Goal: Transaction & Acquisition: Purchase product/service

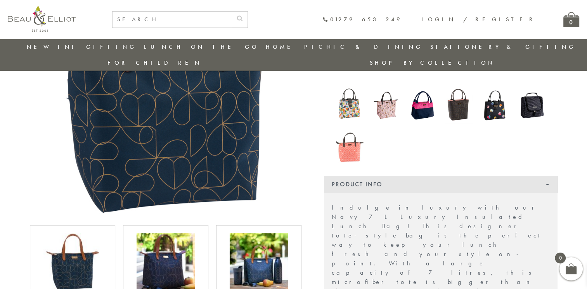
click at [269, 254] on img at bounding box center [258, 262] width 58 height 58
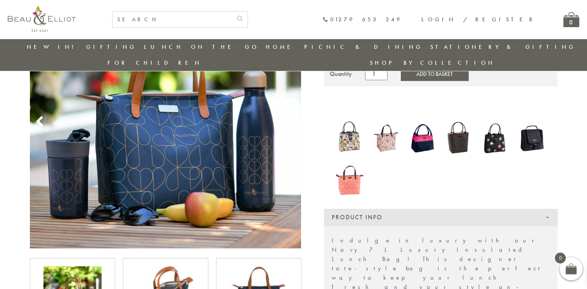
scroll to position [107, 0]
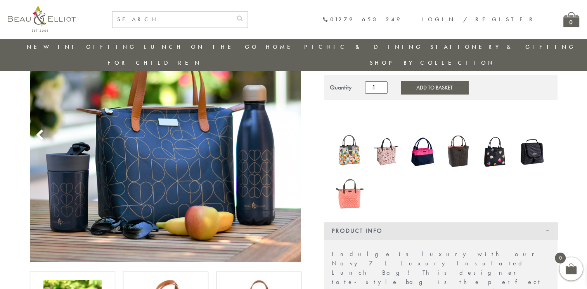
click at [418, 81] on button "Add to Basket" at bounding box center [433, 87] width 67 height 13
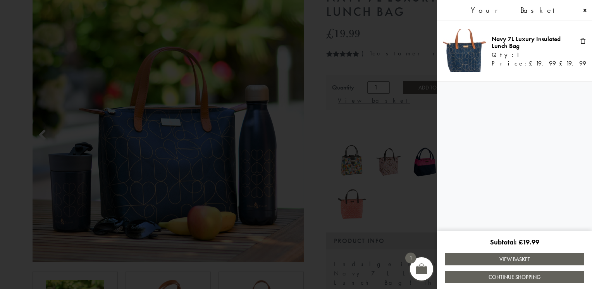
click at [395, 190] on span at bounding box center [296, 144] width 592 height 289
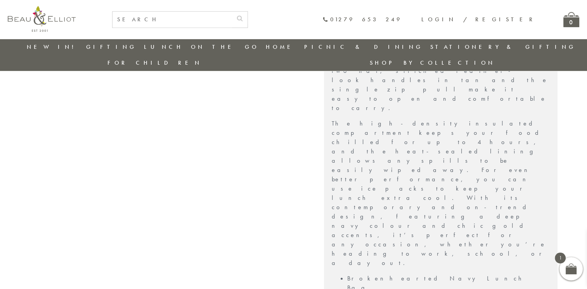
scroll to position [412, 0]
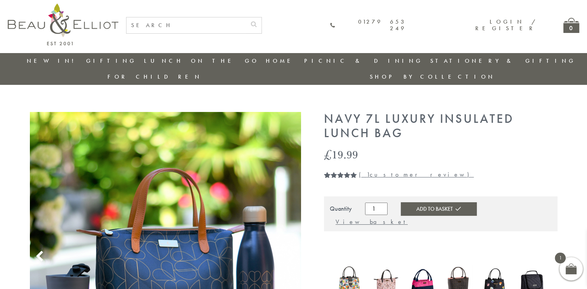
scroll to position [0, 0]
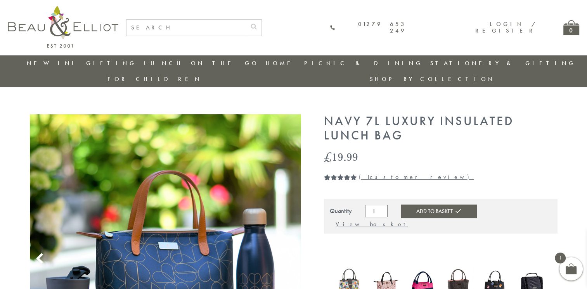
click at [383, 173] on link "( 1 customer review)" at bounding box center [416, 177] width 115 height 8
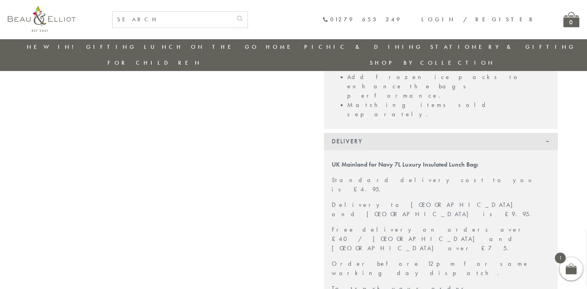
scroll to position [725, 0]
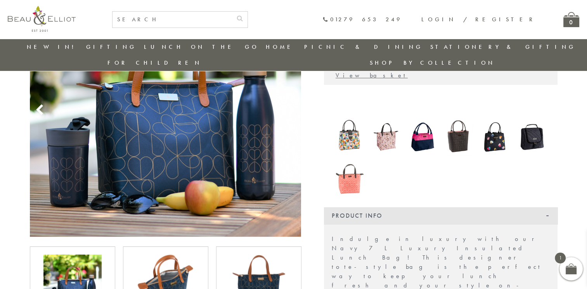
click at [567, 24] on div "0" at bounding box center [571, 19] width 16 height 15
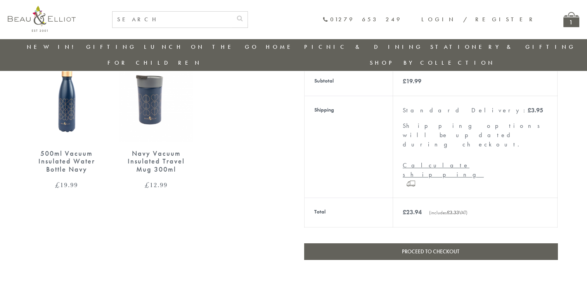
scroll to position [236, 0]
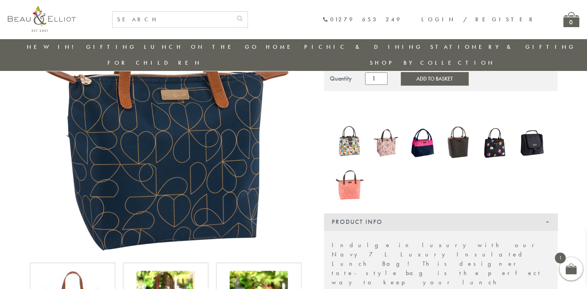
click at [354, 169] on img at bounding box center [349, 181] width 29 height 37
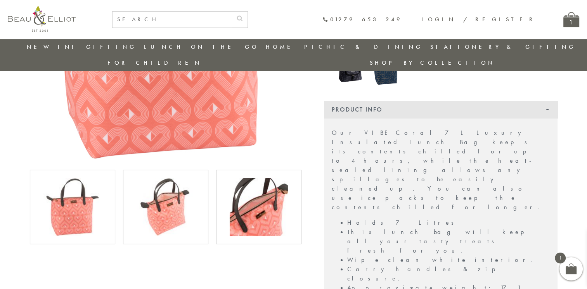
scroll to position [210, 0]
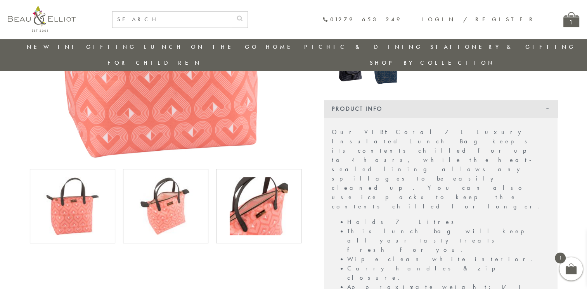
click at [284, 195] on img at bounding box center [258, 206] width 58 height 58
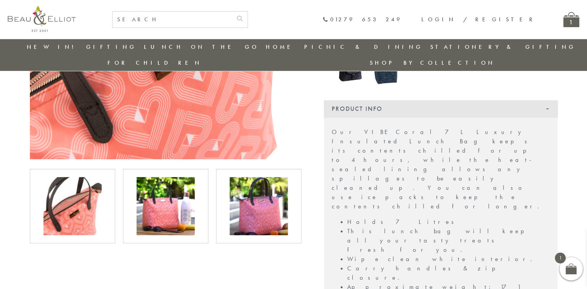
click at [174, 190] on img at bounding box center [165, 206] width 58 height 58
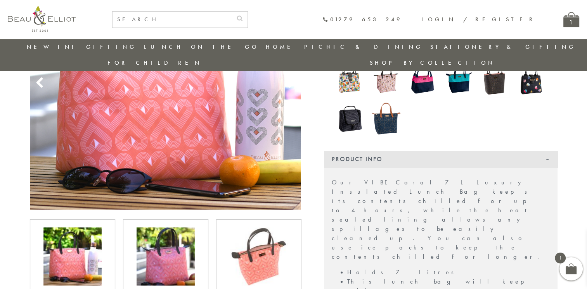
scroll to position [148, 0]
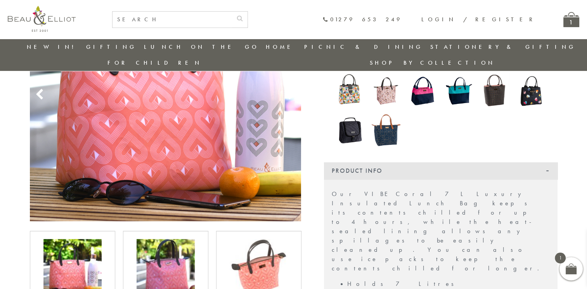
click at [162, 239] on img at bounding box center [165, 268] width 58 height 58
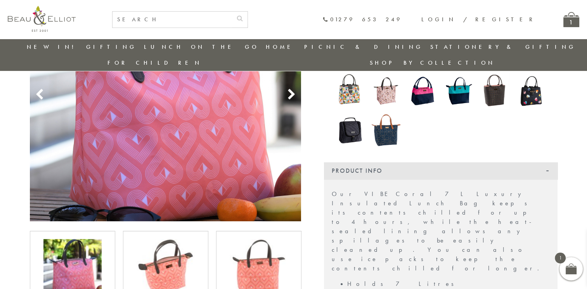
click at [162, 239] on img at bounding box center [165, 268] width 58 height 58
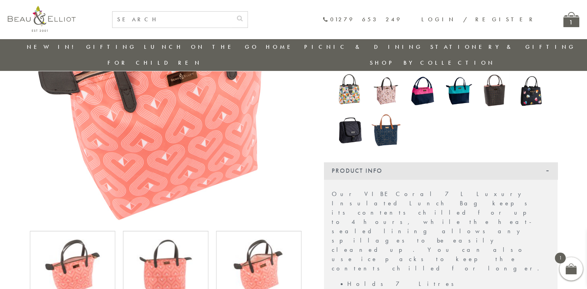
click at [160, 239] on img at bounding box center [165, 268] width 58 height 58
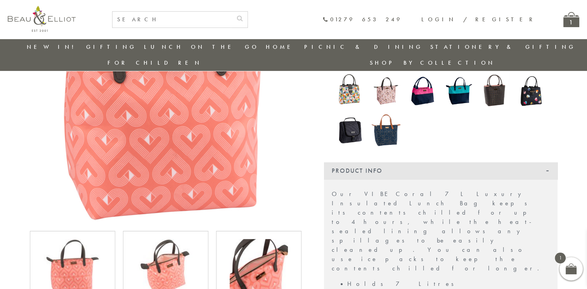
click at [159, 239] on img at bounding box center [165, 268] width 58 height 58
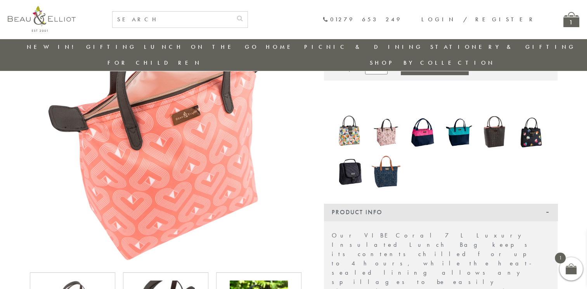
scroll to position [71, 0]
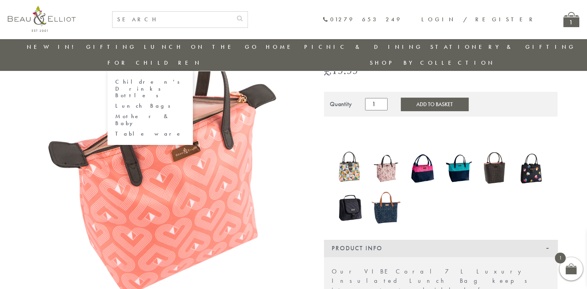
click at [202, 59] on link "For Children" at bounding box center [154, 63] width 94 height 8
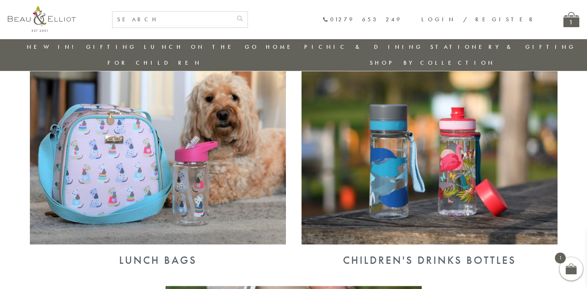
scroll to position [285, 0]
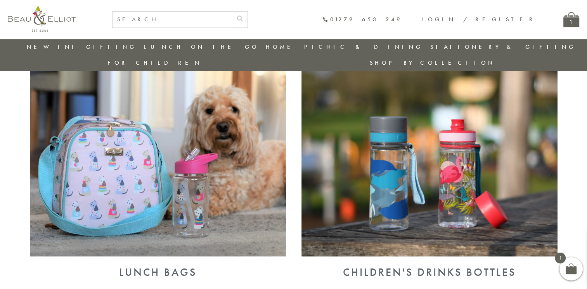
click at [122, 134] on img at bounding box center [158, 164] width 256 height 186
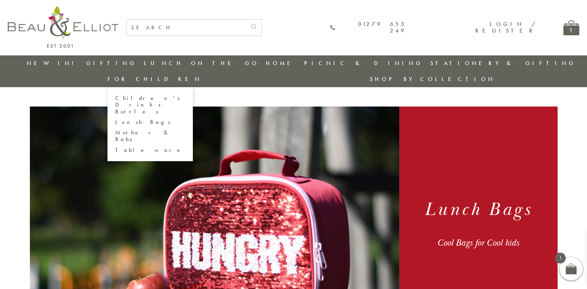
click at [185, 147] on link "Tableware" at bounding box center [150, 150] width 70 height 7
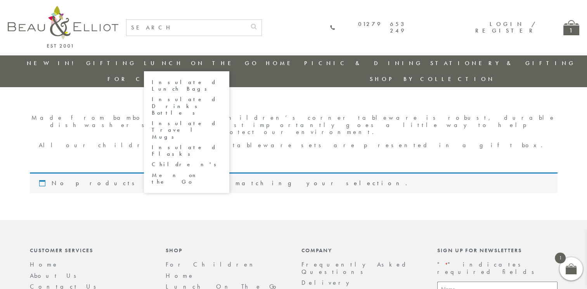
click at [165, 60] on link "Lunch On The Go" at bounding box center [201, 63] width 115 height 8
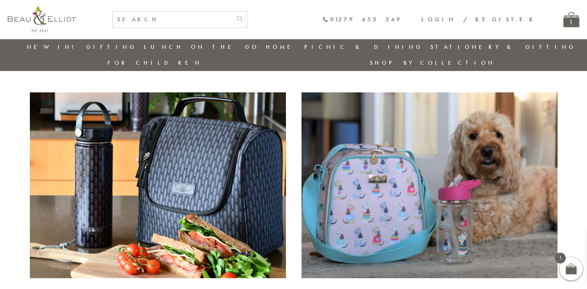
scroll to position [690, 0]
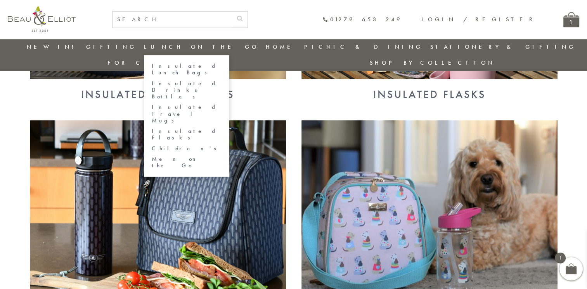
click at [152, 145] on link "Children's" at bounding box center [187, 148] width 70 height 7
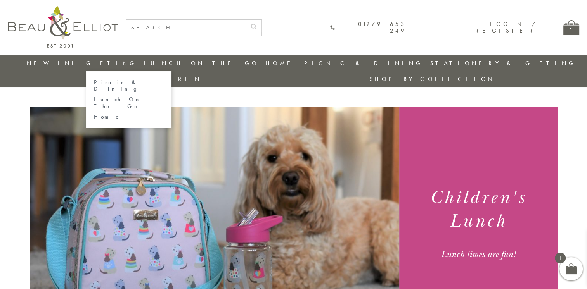
click at [86, 60] on link "Gifting" at bounding box center [111, 63] width 50 height 8
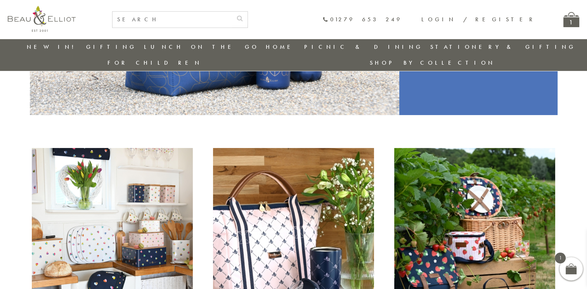
scroll to position [205, 0]
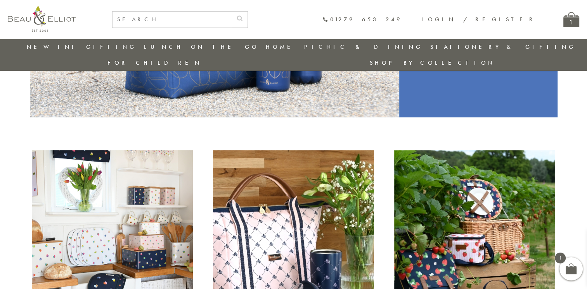
click at [49, 47] on link "New in!" at bounding box center [53, 47] width 52 height 8
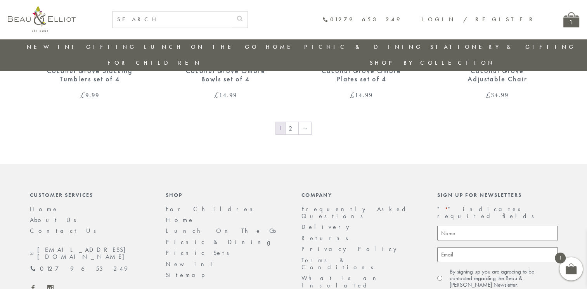
scroll to position [1409, 0]
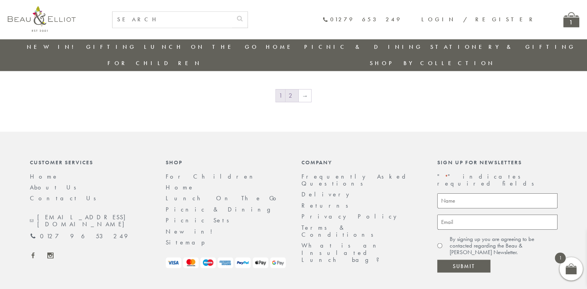
click at [295, 90] on link "2" at bounding box center [291, 96] width 13 height 12
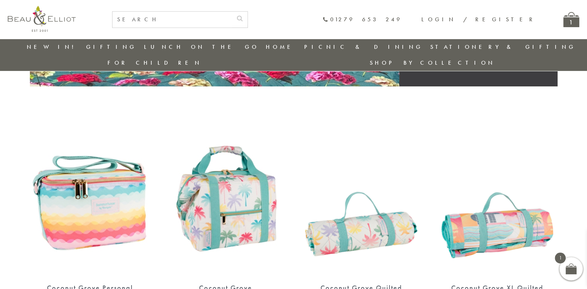
scroll to position [490, 0]
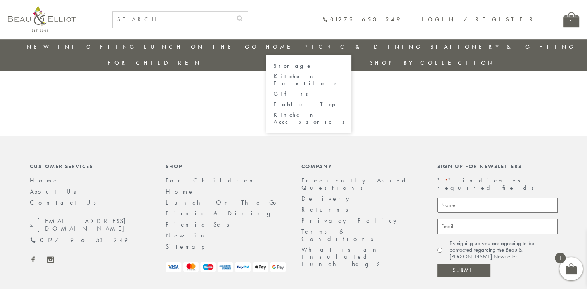
click at [266, 47] on link "Home" at bounding box center [281, 47] width 31 height 8
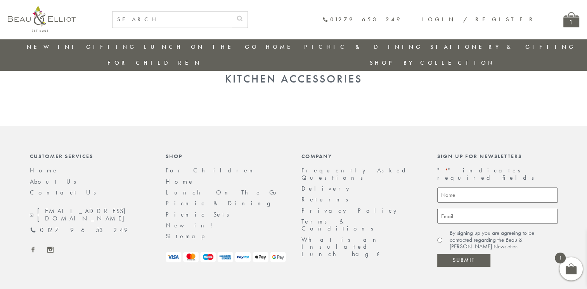
scroll to position [944, 0]
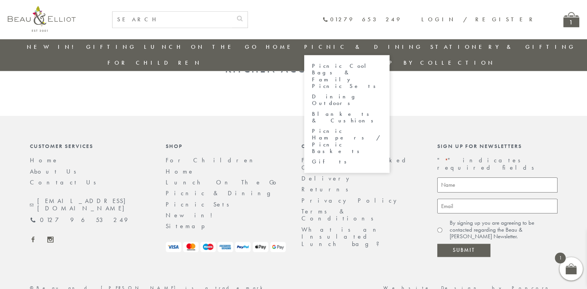
click at [312, 93] on link "Dining Outdoors" at bounding box center [347, 100] width 70 height 14
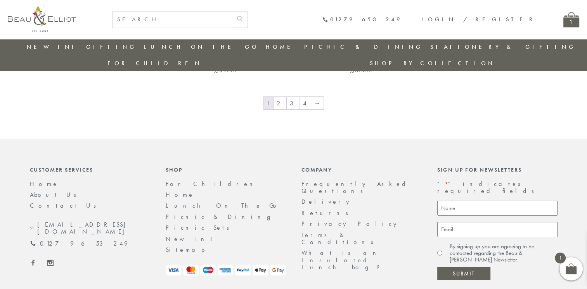
scroll to position [1425, 0]
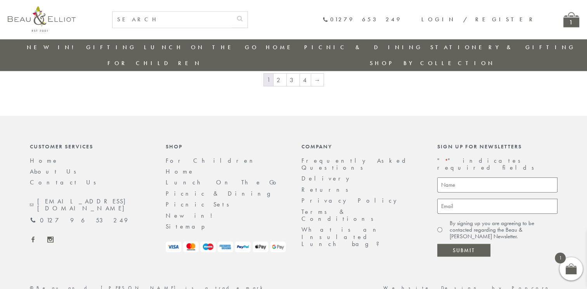
click at [572, 23] on div "1" at bounding box center [571, 19] width 16 height 15
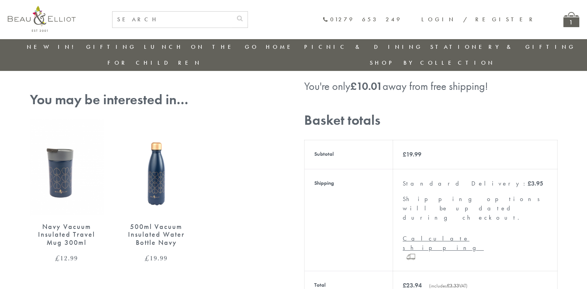
scroll to position [166, 0]
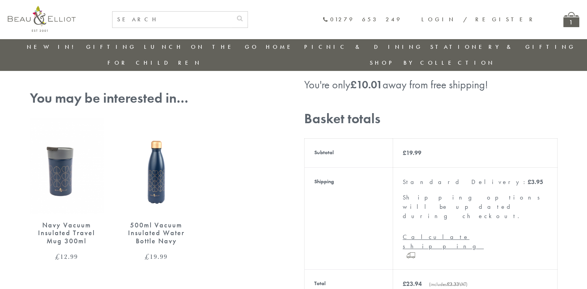
click at [228, 24] on input "text" at bounding box center [171, 20] width 119 height 16
type input "box"
click at [232, 12] on button "submit" at bounding box center [240, 18] width 16 height 12
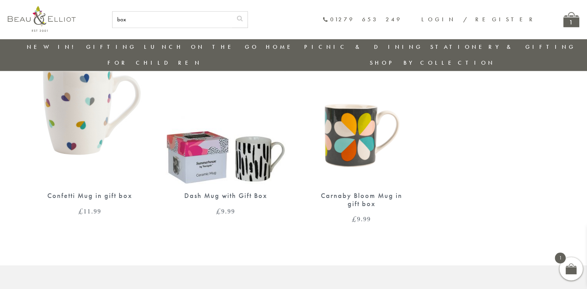
scroll to position [792, 0]
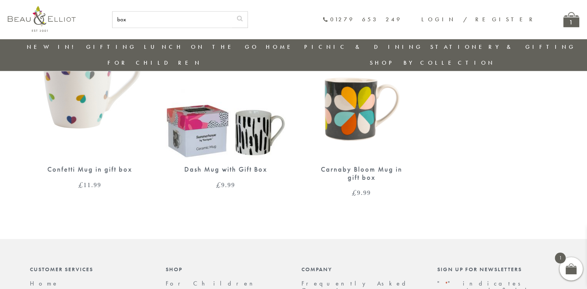
click at [569, 22] on div "1" at bounding box center [571, 19] width 16 height 15
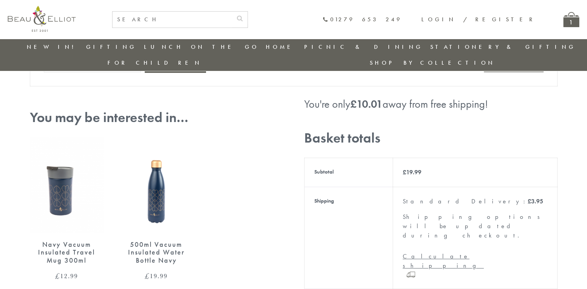
scroll to position [152, 0]
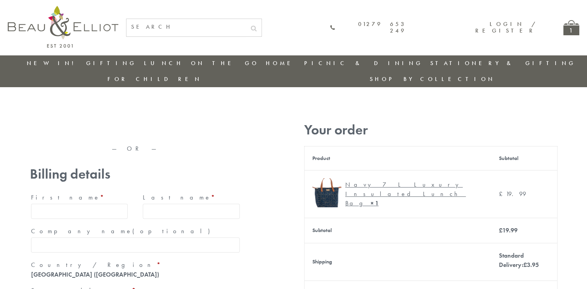
click at [113, 204] on input "First name *" at bounding box center [79, 211] width 97 height 15
type input "Celine"
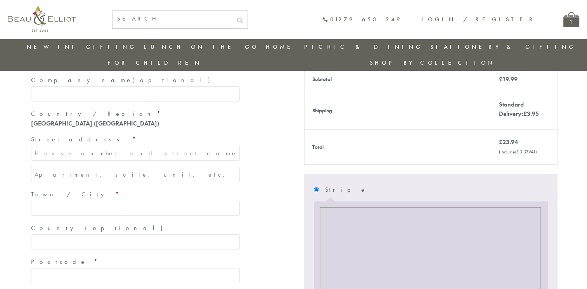
scroll to position [135, 0]
type input "[PERSON_NAME]"
click at [130, 145] on input "Street address *" at bounding box center [135, 152] width 209 height 15
type input "5 [PERSON_NAME] Court"
type input "[GEOGRAPHIC_DATA]"
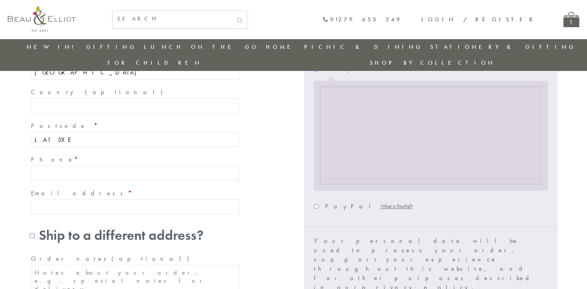
scroll to position [256, 0]
type input "LA1 5XE"
click at [119, 165] on input "Phone *" at bounding box center [135, 172] width 209 height 15
type input "07552708485"
click at [120, 199] on input "Email address *" at bounding box center [135, 206] width 209 height 15
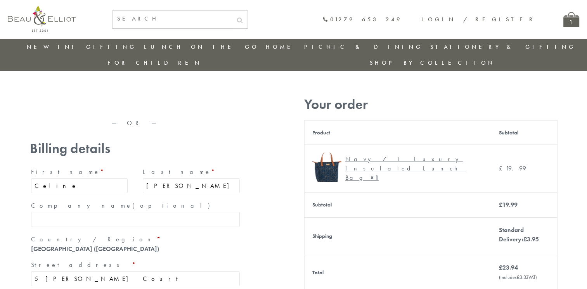
scroll to position [9, 0]
type input "[EMAIL_ADDRESS][DOMAIN_NAME]"
click at [99, 179] on input "Celine" at bounding box center [79, 186] width 97 height 15
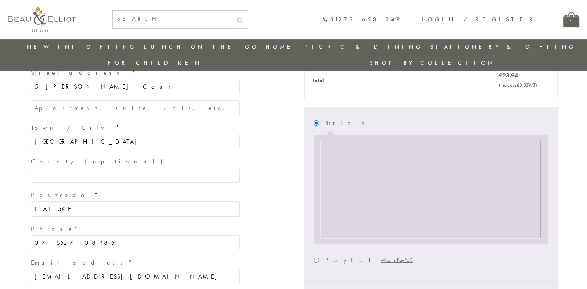
scroll to position [222, 0]
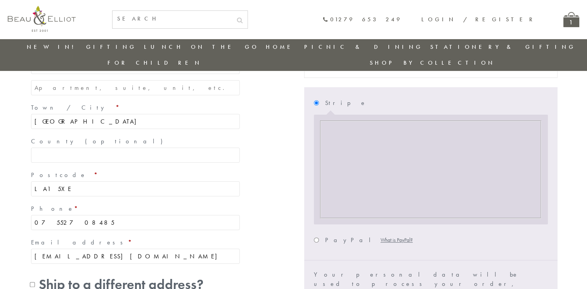
type input "Celine V"
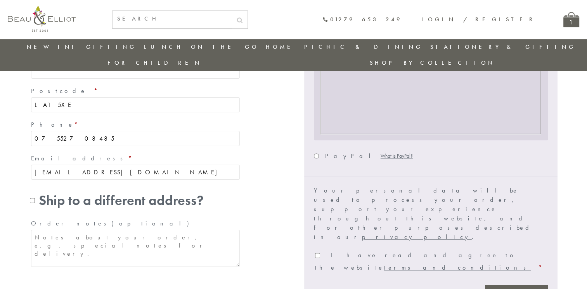
scroll to position [307, 0]
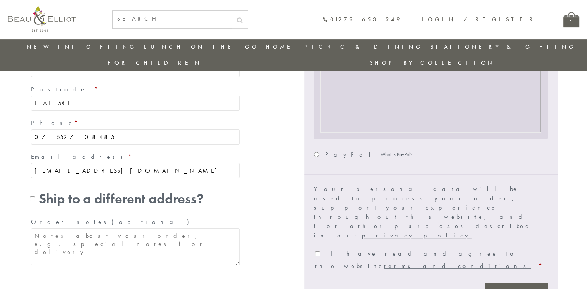
click at [319, 250] on label "I have read and agree to the website terms and conditions *" at bounding box center [428, 260] width 227 height 21
click at [319, 252] on input "I have read and agree to the website terms and conditions *" at bounding box center [317, 254] width 5 height 5
checkbox input "true"
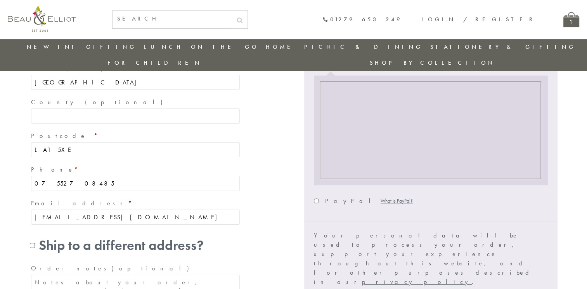
scroll to position [296, 0]
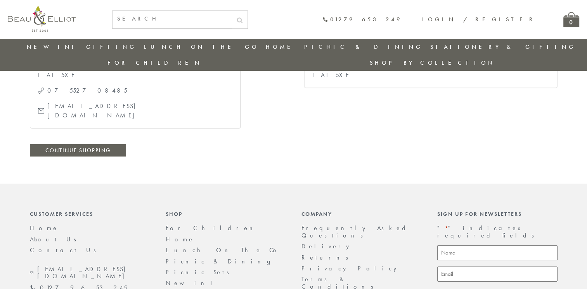
scroll to position [325, 0]
click at [79, 142] on link "Continue shopping" at bounding box center [78, 148] width 96 height 12
